Goal: Task Accomplishment & Management: Manage account settings

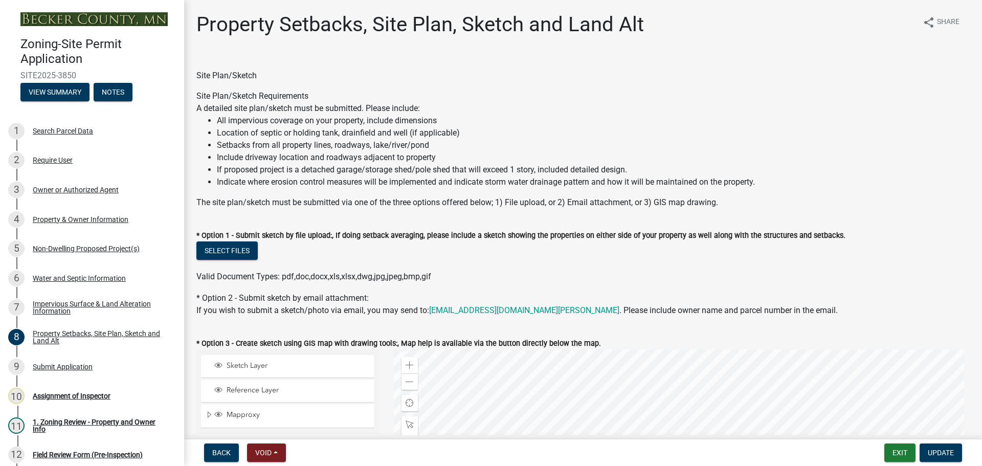
select select "bc359128-44fe-43a6-b559-d4174f4d38cf"
select select "e969d327-9a72-42db-aaa1-fee7d674f6e2"
select select "b56a4575-9846-47cf-8067-c59a4853da22"
select select "12f785fb-c378-4b18-841c-21c73dc99083"
select select "e8ab2dc3-aa3f-46f3-9b4a-37eb25ad84af"
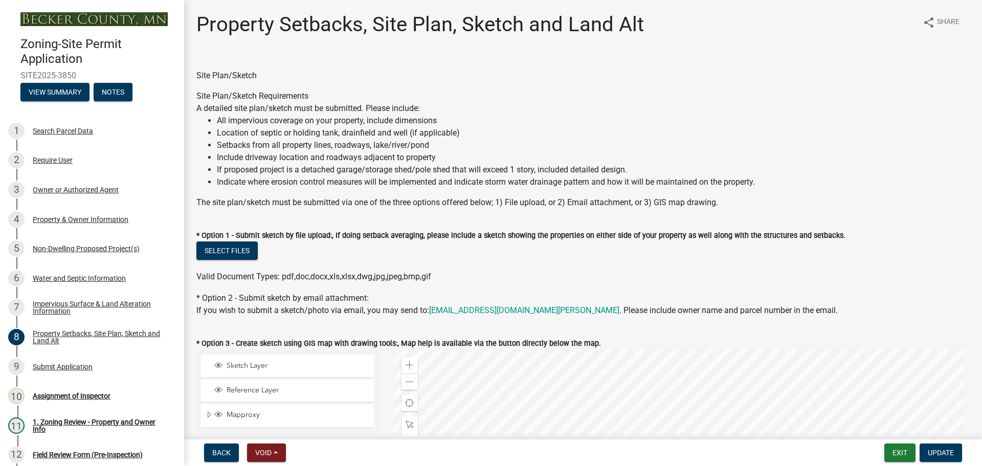
select select "55cff22b-1471-4b51-819a-317e4a6b5cc9"
select select "b98836ba-4715-455d-97ab-be9a9df498a8"
select select "d61e3758-d187-40af-a435-5e09c3f3d509"
select select "c8b8ea71-7088-4e87-a493-7bc88cc2835b"
select select "903671c1-7ca7-4abb-b27f-c05a22b8fb3f"
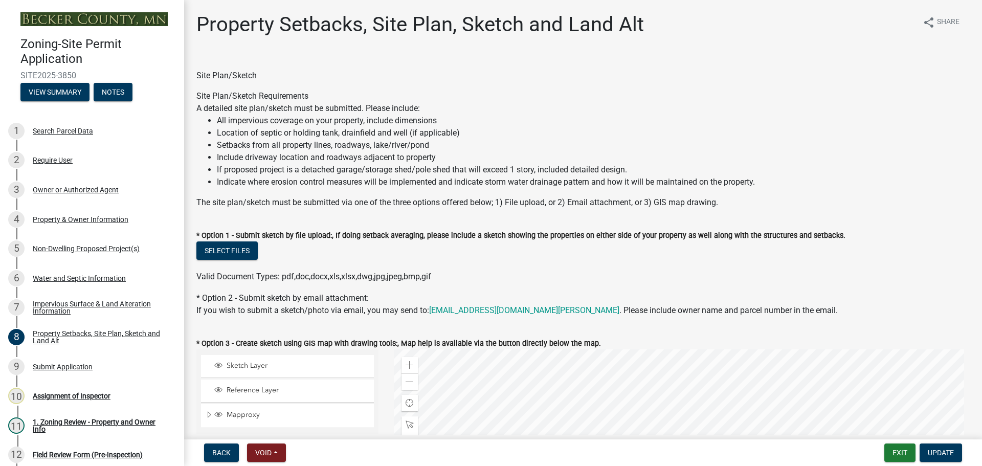
select select "19d13e65-c93d-443e-910a-7a17299544cc"
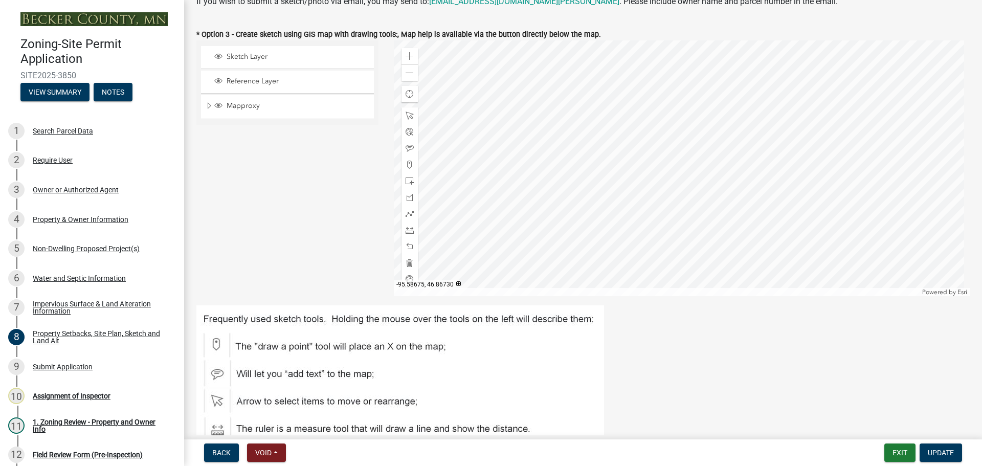
scroll to position [307, 0]
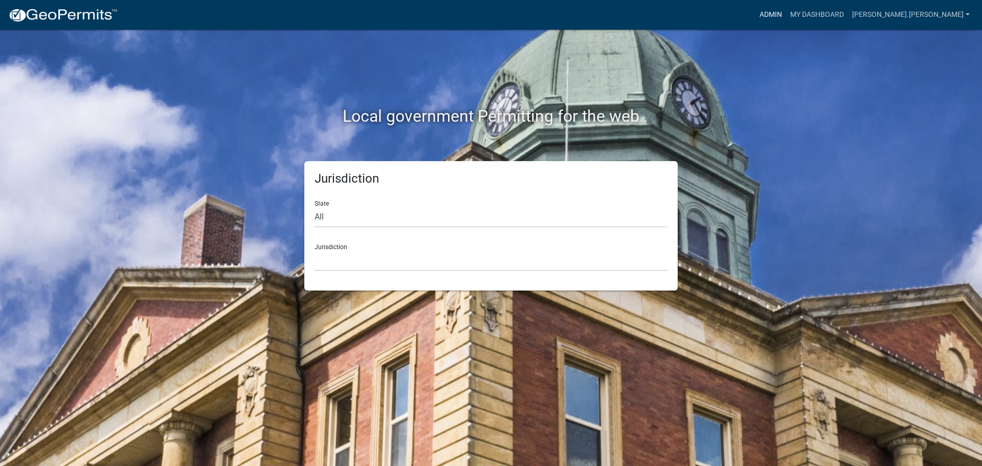
click at [786, 17] on link "Admin" at bounding box center [770, 14] width 31 height 19
